Goal: Navigation & Orientation: Go to known website

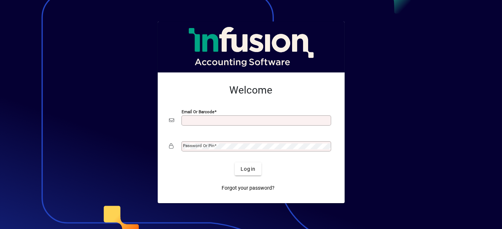
click at [257, 118] on input "Email or Barcode" at bounding box center [256, 121] width 147 height 6
type input "**********"
click at [226, 150] on div "Password or Pin" at bounding box center [256, 147] width 150 height 10
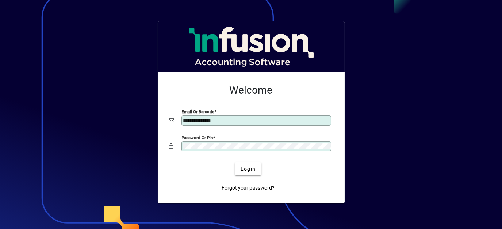
click at [235, 163] on button "Login" at bounding box center [248, 169] width 27 height 13
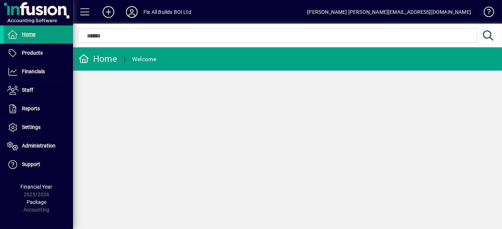
click at [127, 17] on icon at bounding box center [131, 12] width 15 height 12
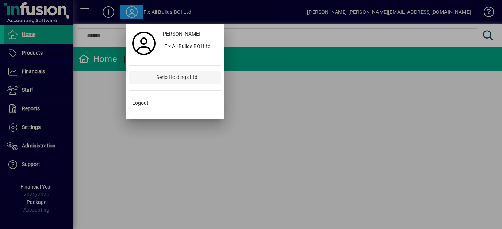
click at [160, 79] on div "Serjo Holdings Ltd" at bounding box center [185, 77] width 70 height 13
